Goal: Transaction & Acquisition: Download file/media

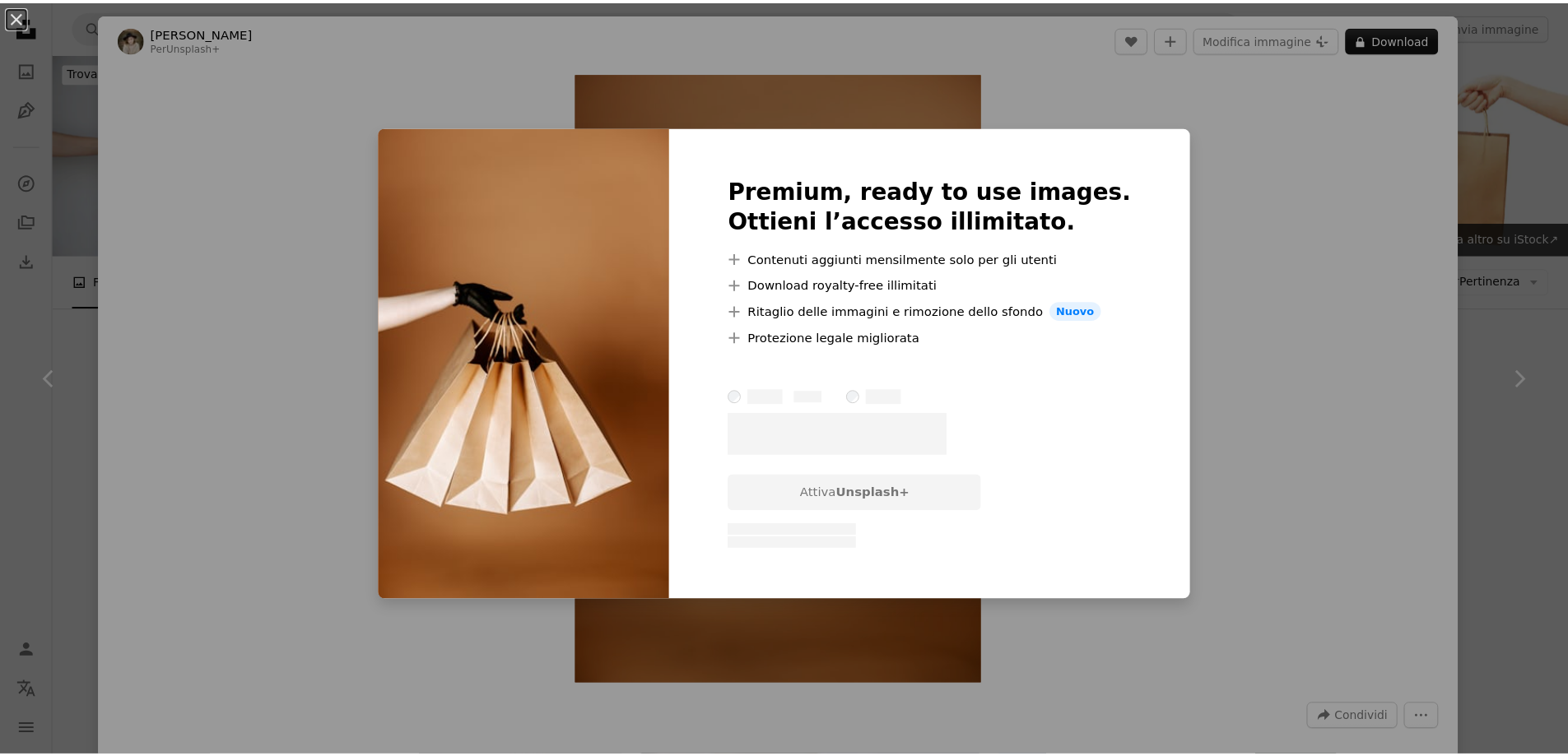
scroll to position [2881, 0]
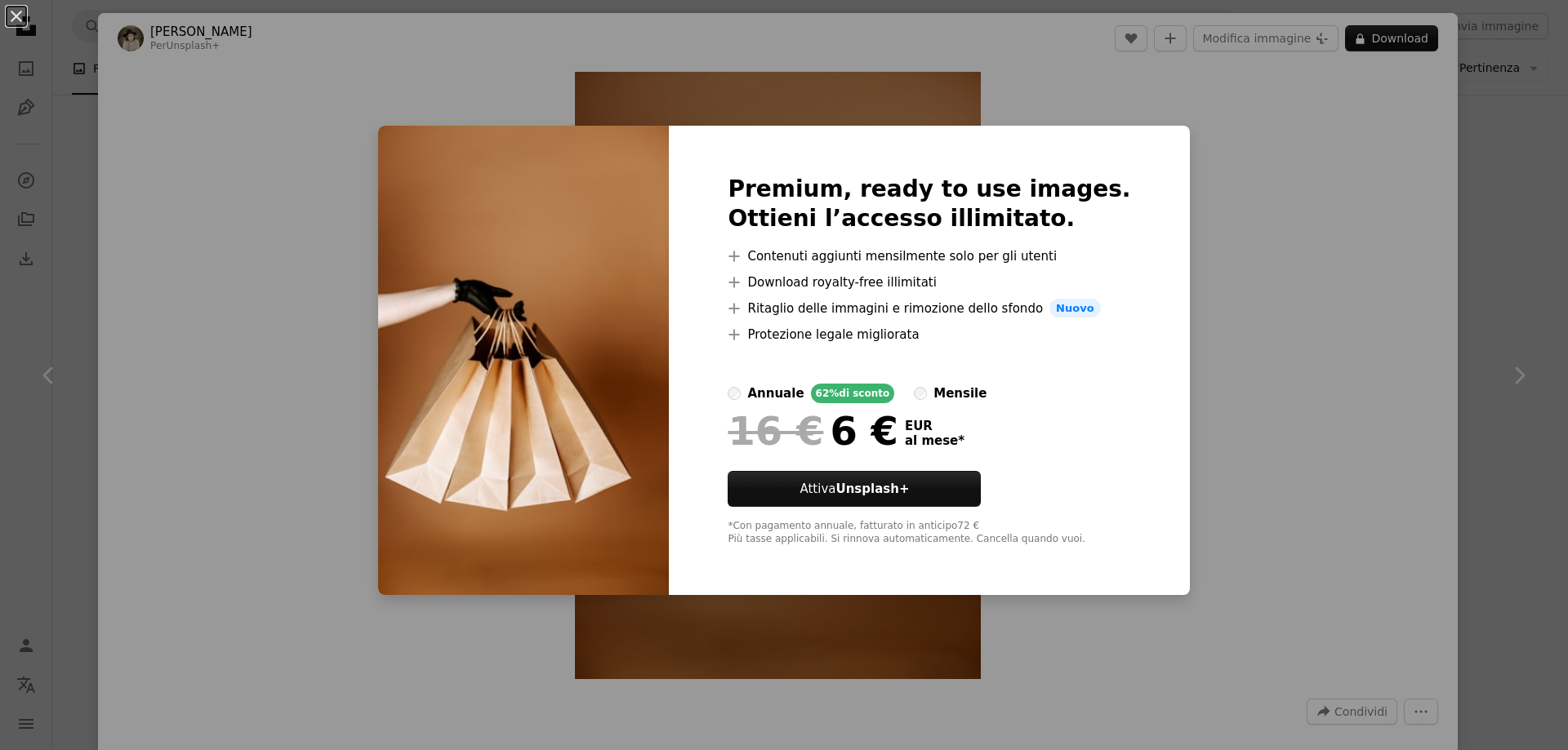
click at [953, 96] on div "An X shape Premium, ready to use images. Ottieni l’accesso illimitato. A plus s…" at bounding box center [784, 375] width 1568 height 750
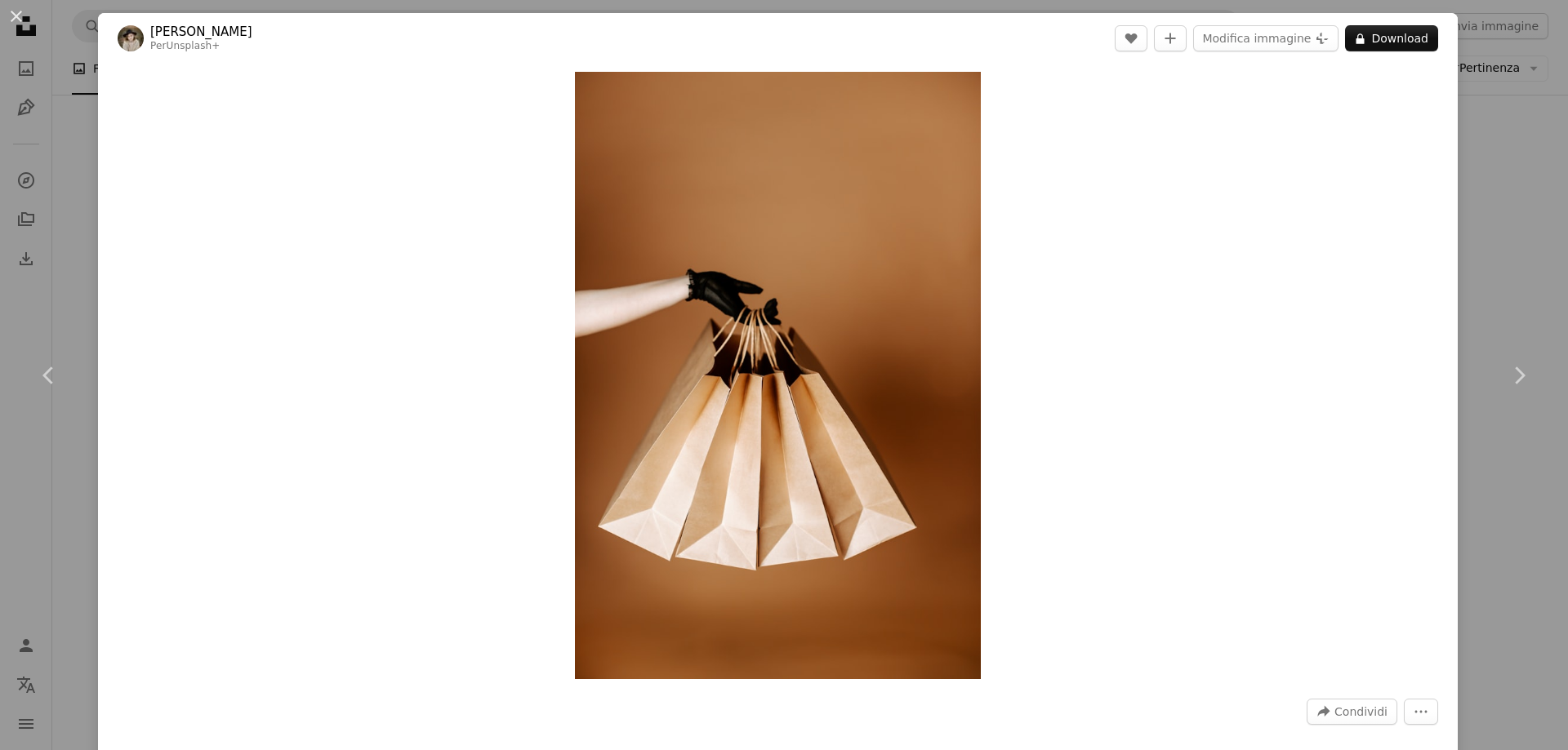
click at [72, 210] on div "An X shape Chevron left Chevron right [PERSON_NAME] Per Unsplash+ A heart A plu…" at bounding box center [784, 375] width 1568 height 750
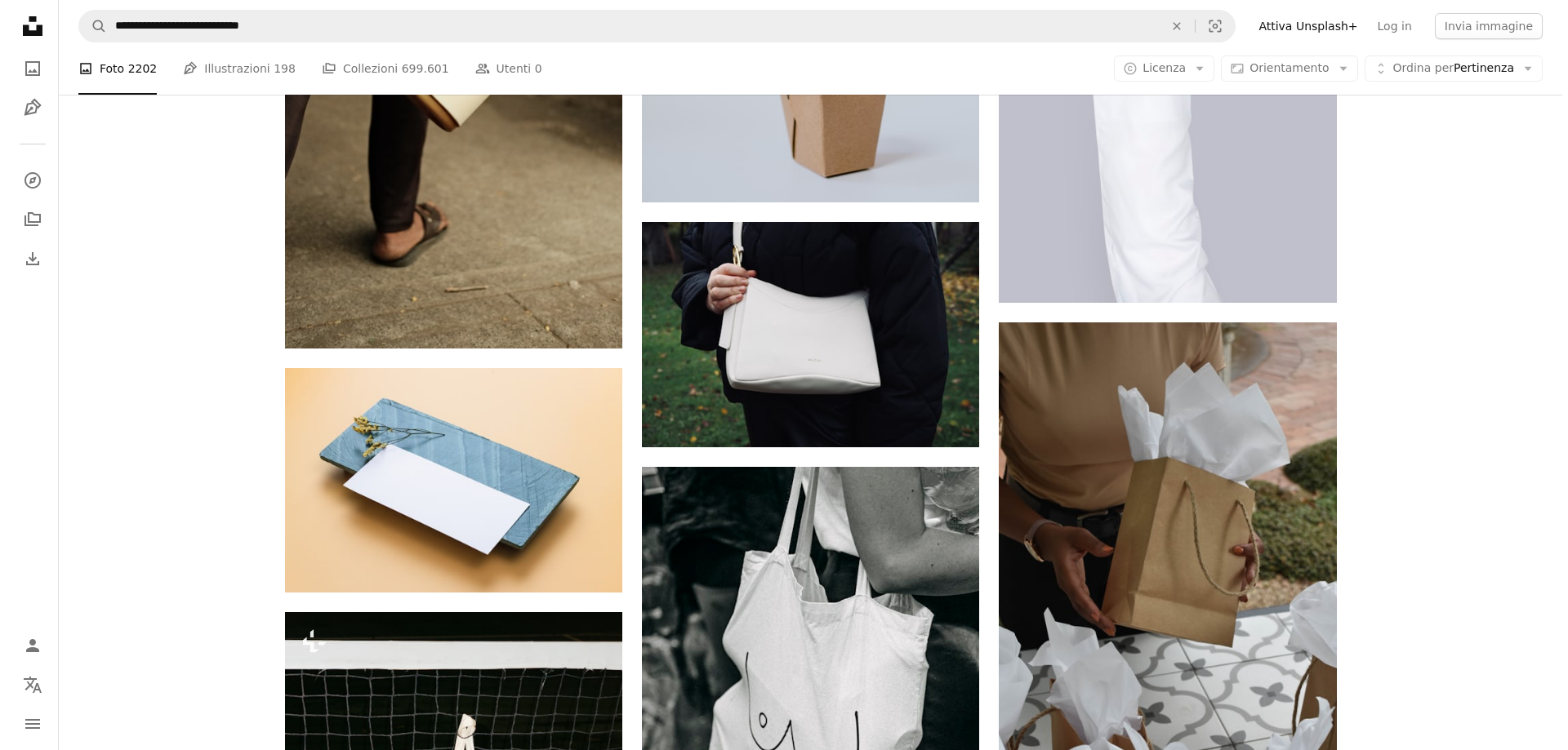
scroll to position [12331, 0]
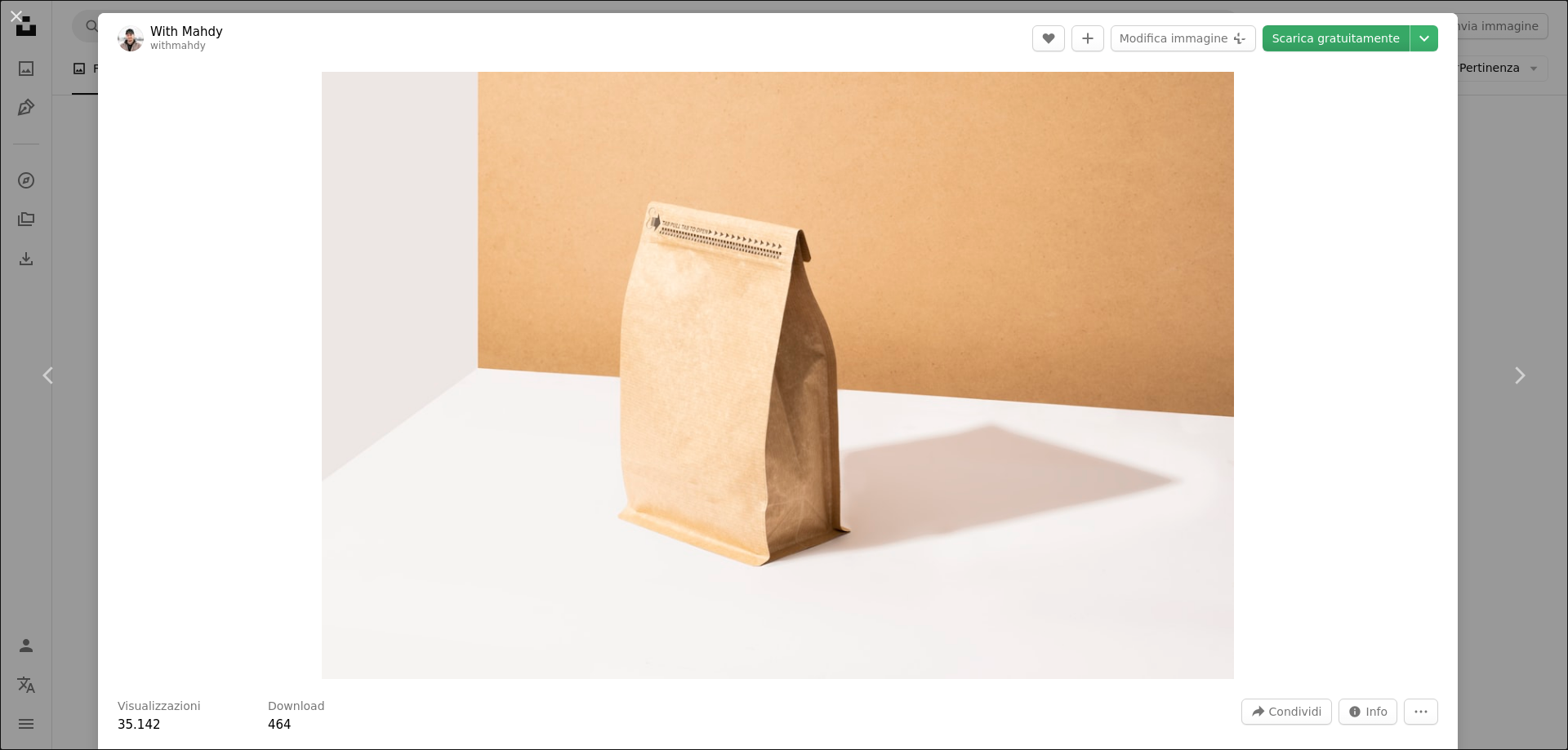
click at [1320, 37] on link "Scarica gratuitamente" at bounding box center [1335, 38] width 147 height 26
